Goal: Task Accomplishment & Management: Manage account settings

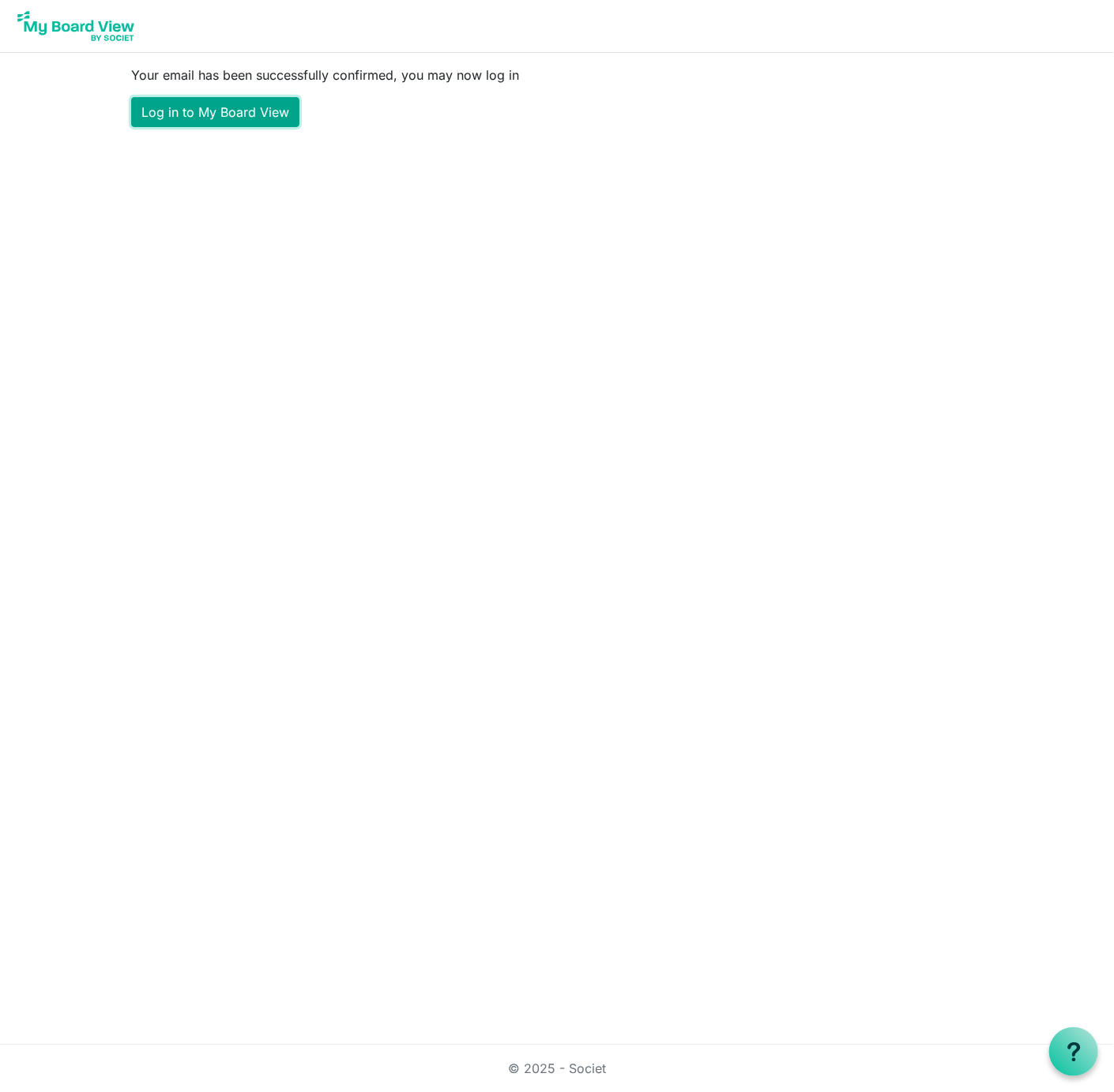
click at [247, 107] on link "Log in to My Board View" at bounding box center [215, 112] width 168 height 30
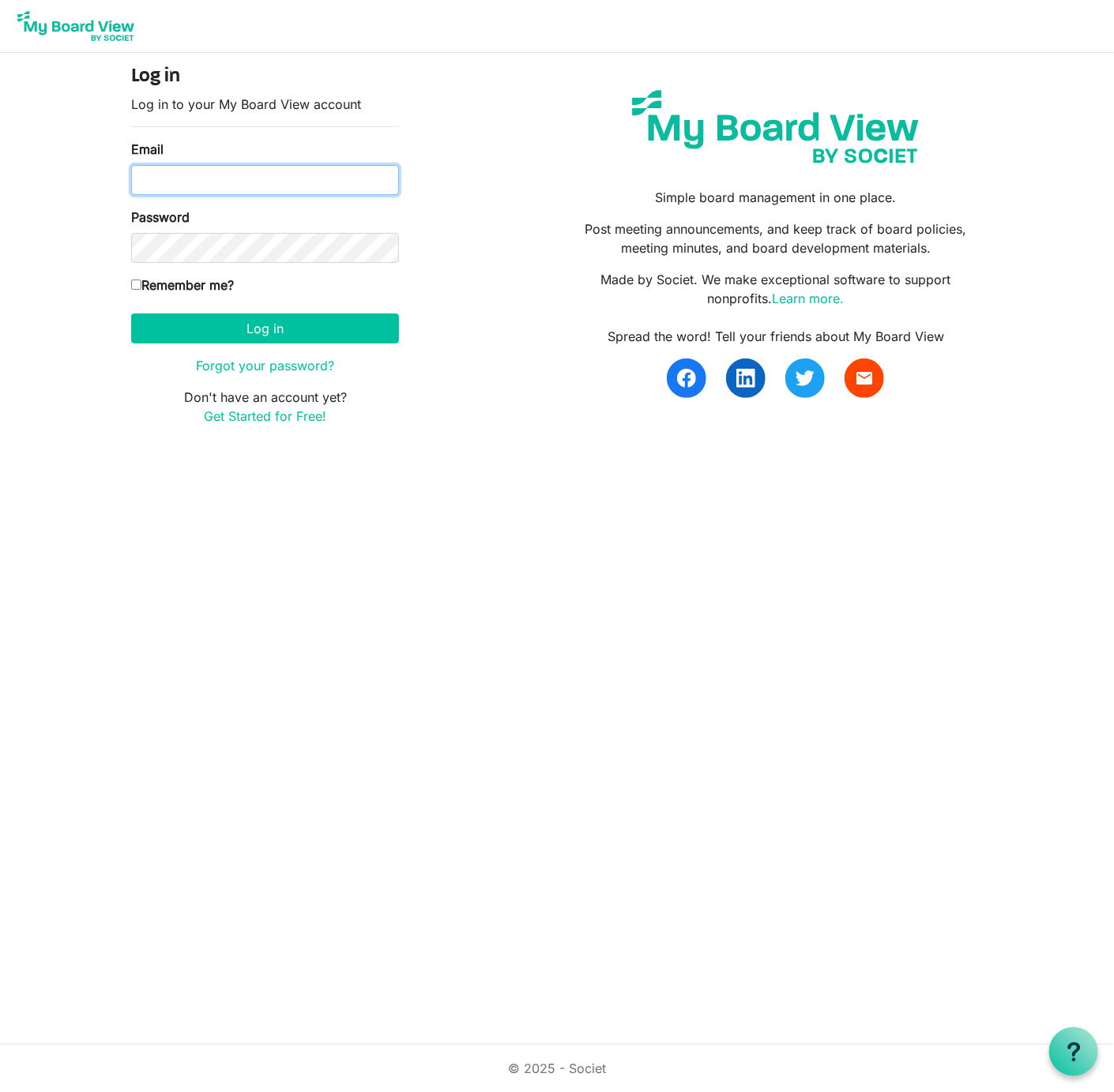
click at [207, 176] on input "Email" at bounding box center [265, 180] width 268 height 30
type input "fredg@lisco.com"
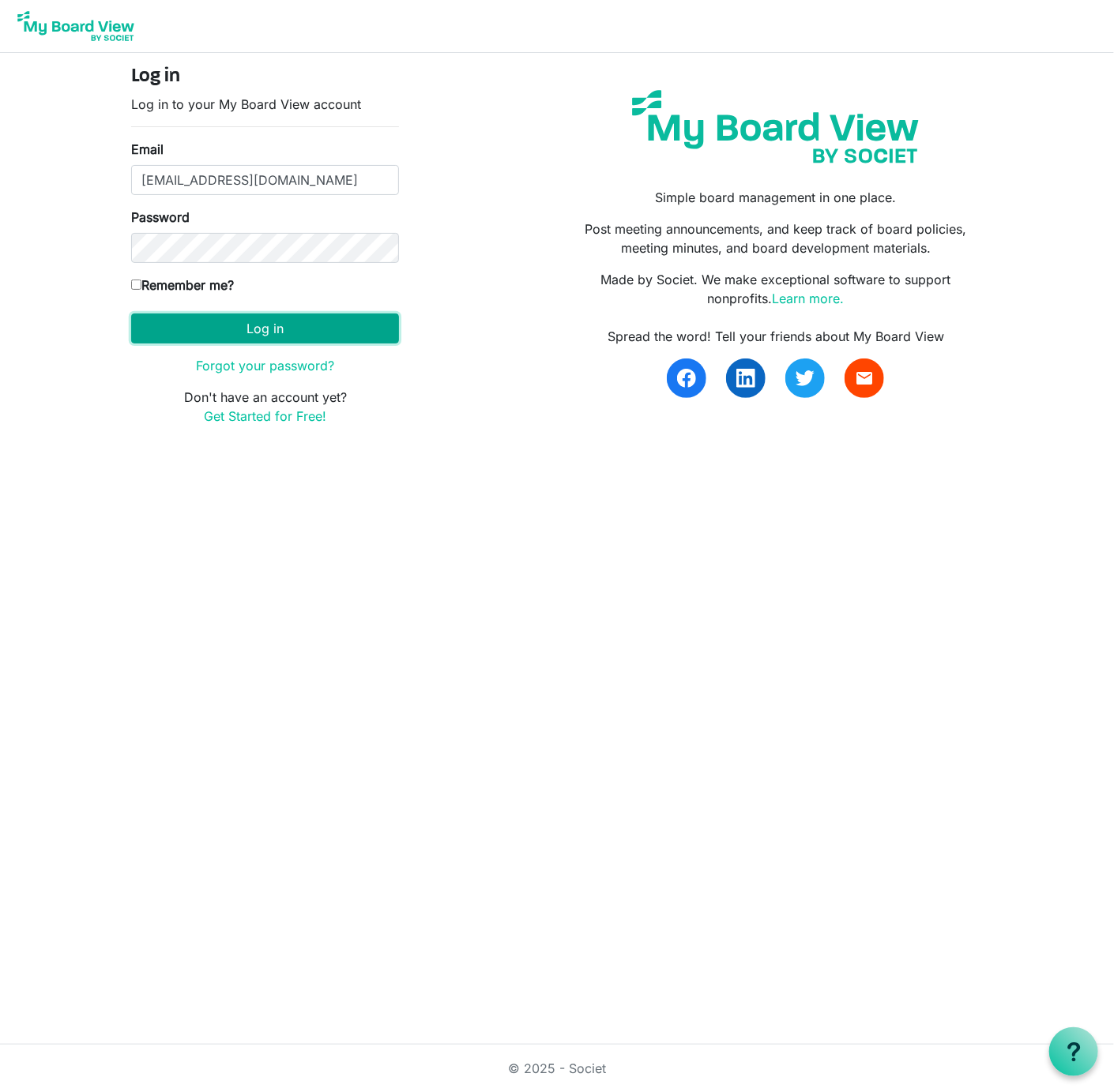
click at [254, 325] on button "Log in" at bounding box center [265, 329] width 268 height 30
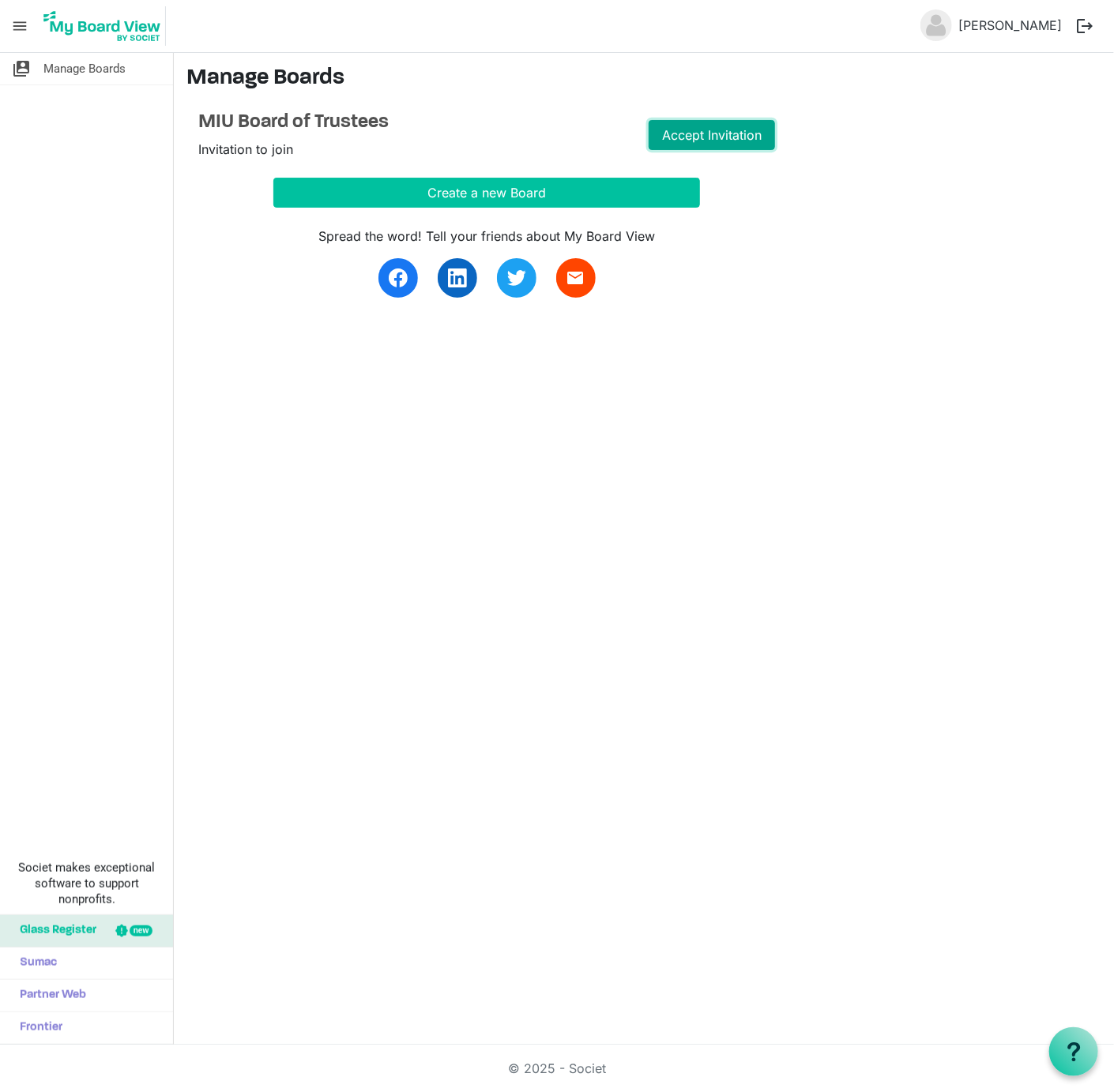
click at [737, 132] on link "Accept Invitation" at bounding box center [712, 135] width 126 height 30
click at [720, 132] on link "Go to Board" at bounding box center [712, 135] width 126 height 30
